Goal: Navigation & Orientation: Find specific page/section

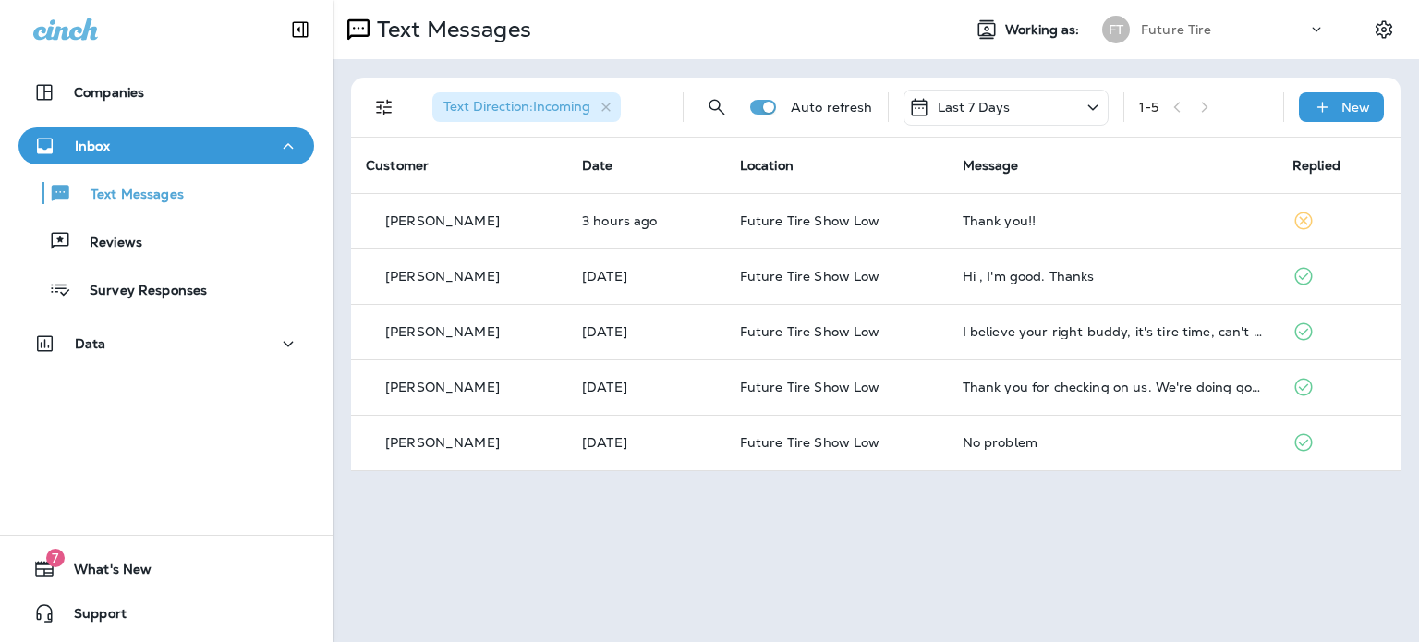
click at [229, 399] on div "Companies Inbox Text Messages Reviews Survey Responses Data 7 What's New Support" at bounding box center [166, 321] width 333 height 642
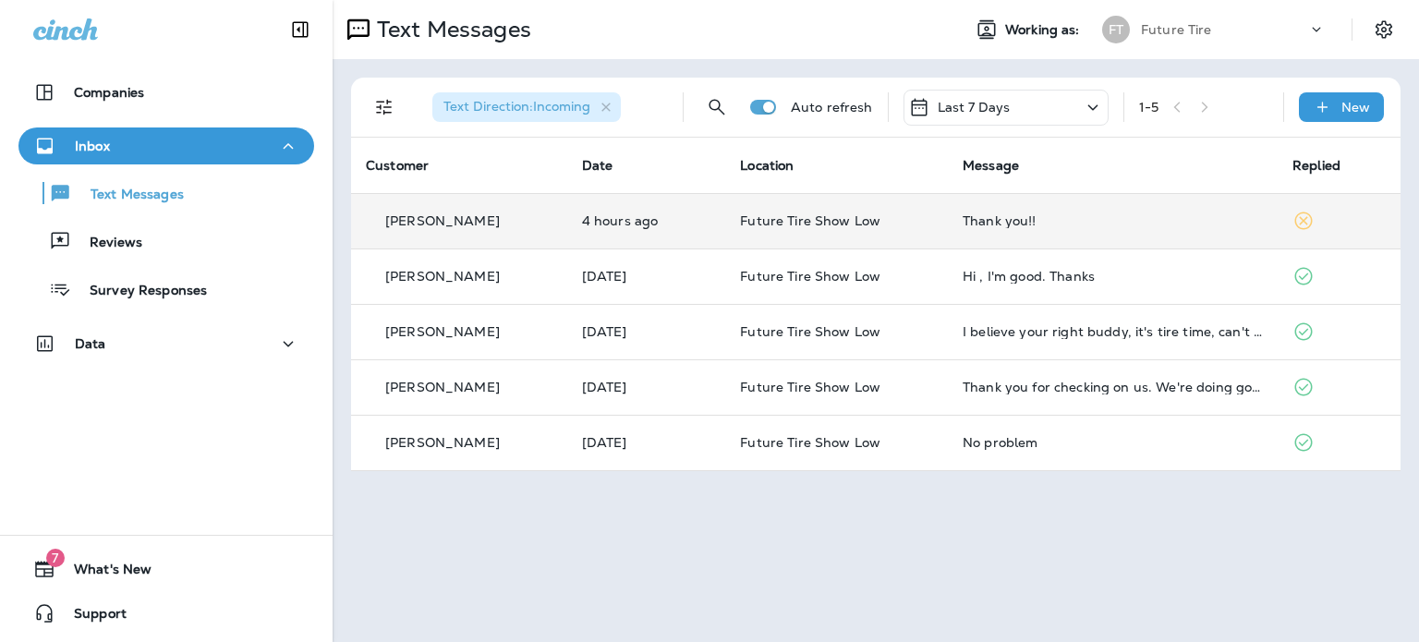
click at [484, 221] on p "[PERSON_NAME]" at bounding box center [442, 220] width 115 height 15
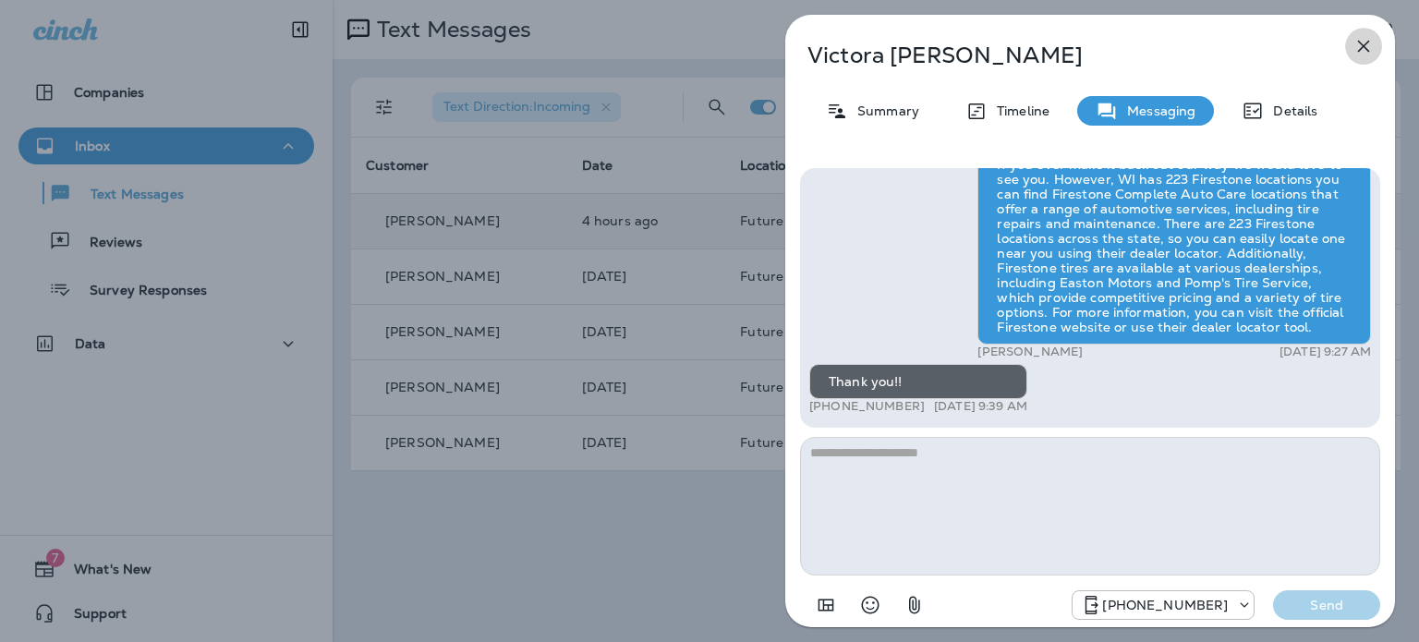
click at [1364, 43] on icon "button" at bounding box center [1364, 47] width 12 height 12
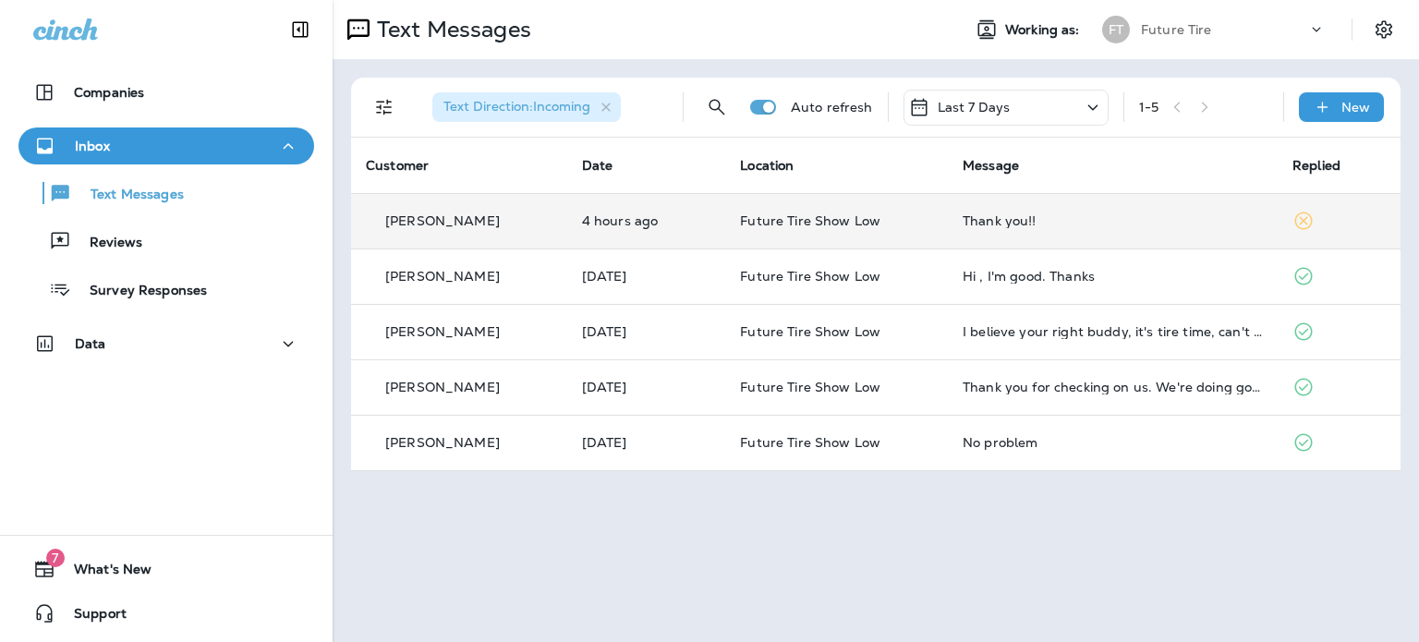
click at [170, 438] on div "Companies Inbox Text Messages Reviews Survey Responses Data 7 What's New Support" at bounding box center [166, 321] width 333 height 642
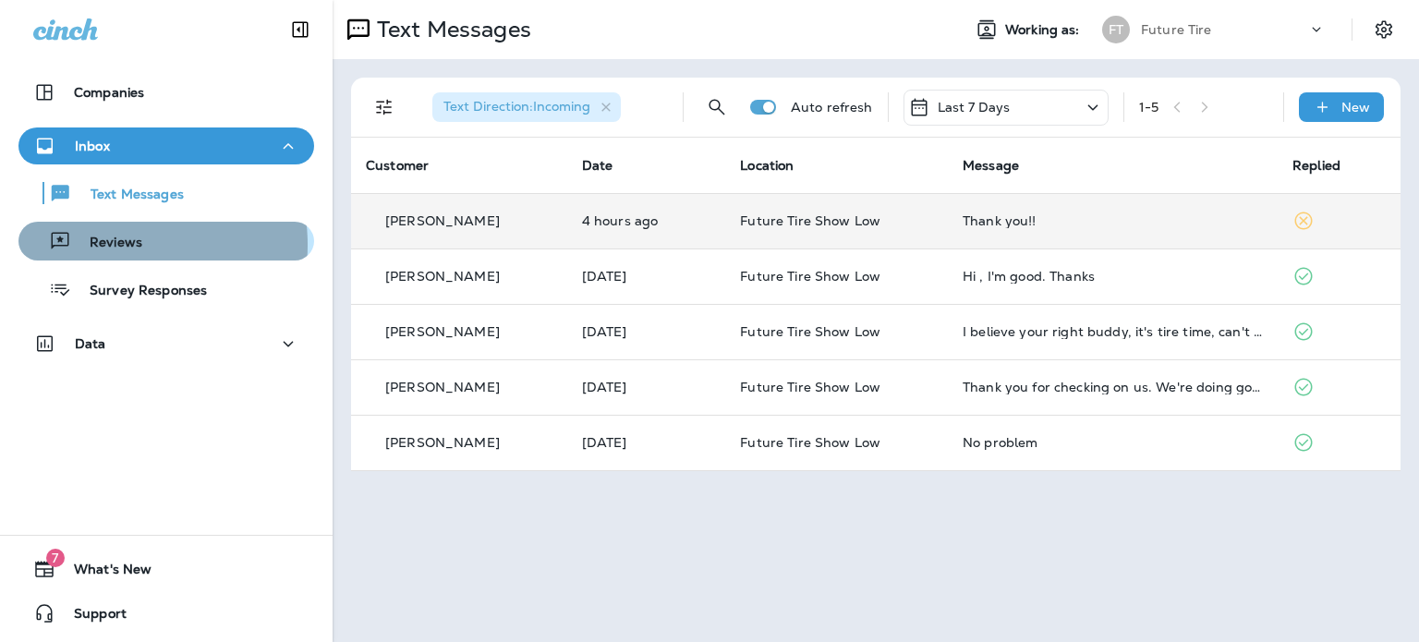
click at [111, 245] on p "Reviews" at bounding box center [106, 244] width 71 height 18
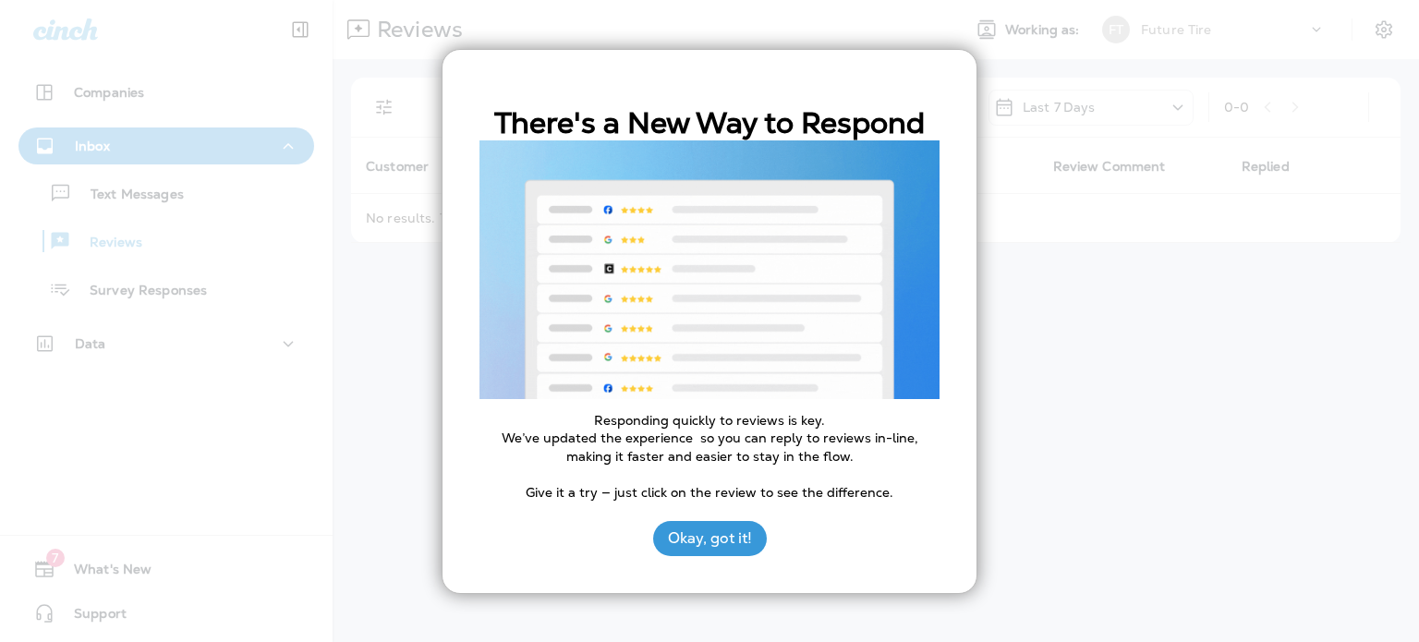
drag, startPoint x: 683, startPoint y: 535, endPoint x: 596, endPoint y: 520, distance: 88.1
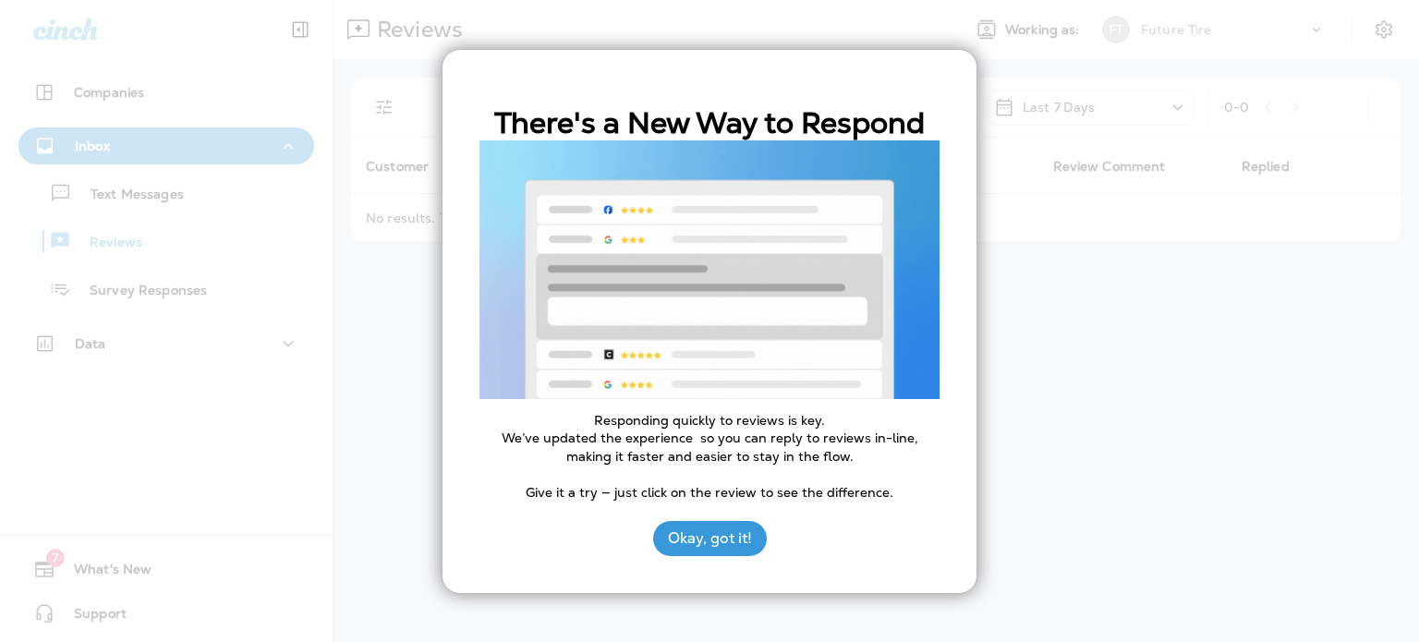
click at [677, 532] on button "Okay, got it!" at bounding box center [710, 538] width 114 height 35
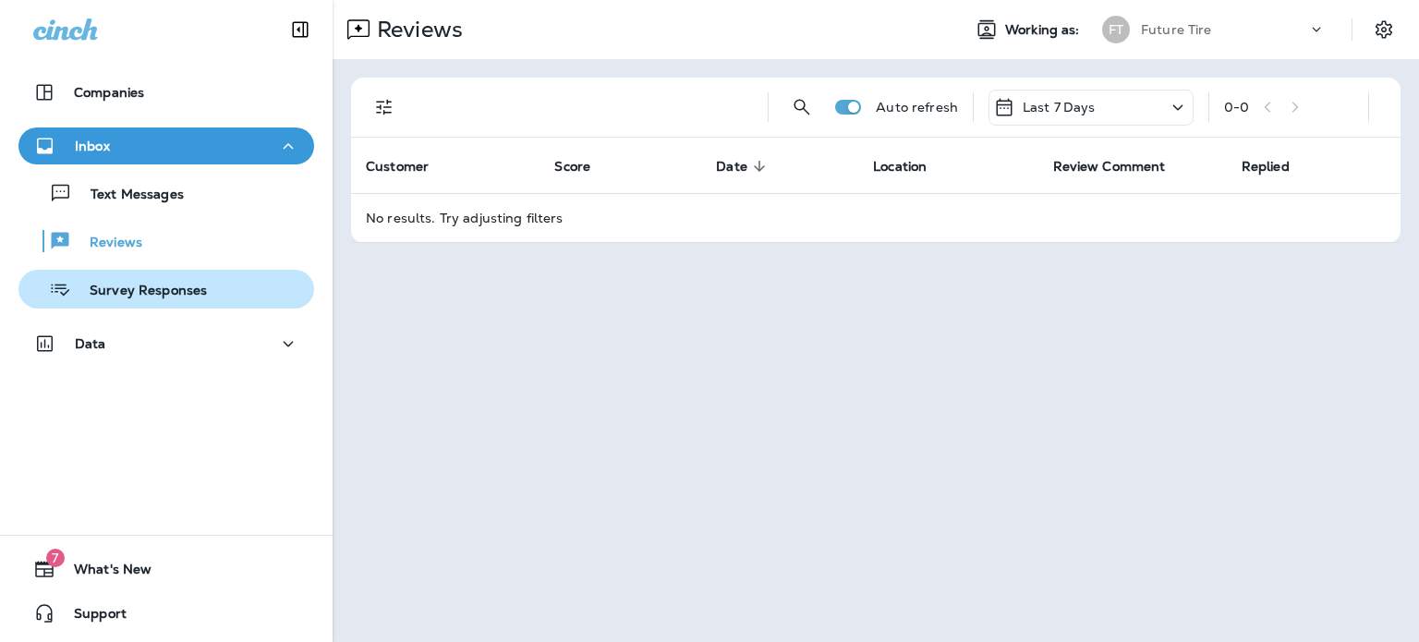
click at [132, 287] on p "Survey Responses" at bounding box center [139, 292] width 136 height 18
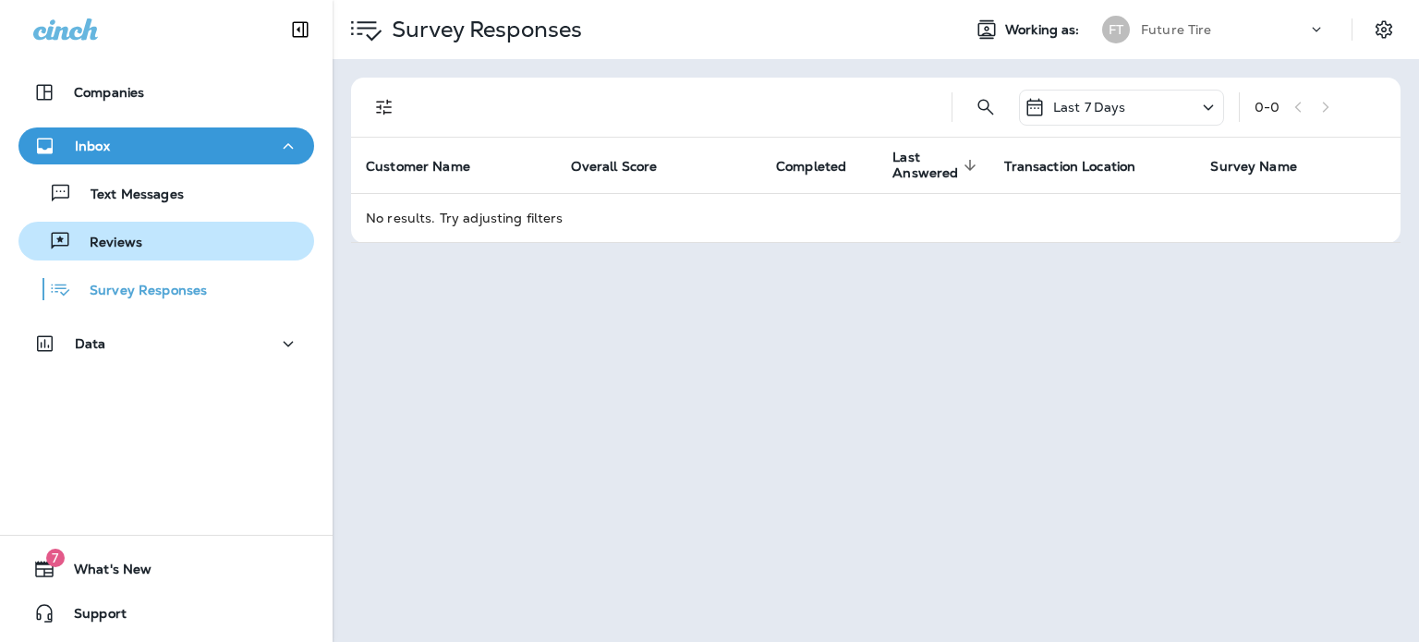
click at [111, 236] on p "Reviews" at bounding box center [106, 244] width 71 height 18
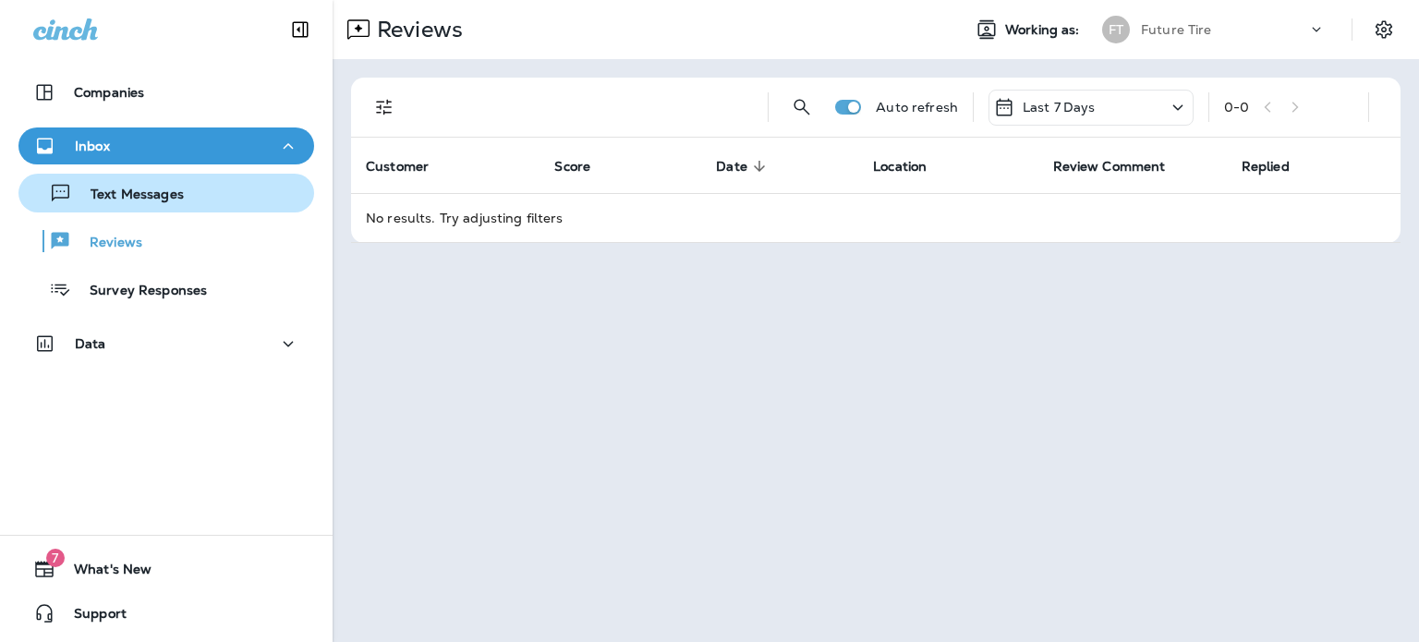
click at [144, 183] on div "Text Messages" at bounding box center [105, 193] width 158 height 28
